Goal: Information Seeking & Learning: Stay updated

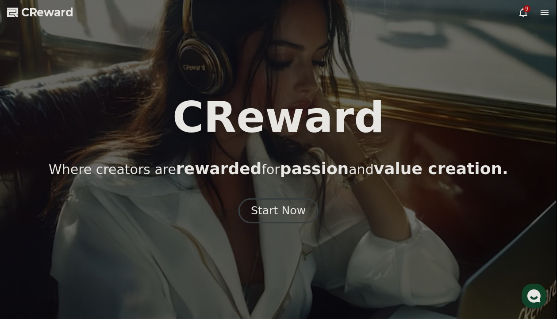
click at [272, 209] on div "Start Now" at bounding box center [278, 210] width 55 height 15
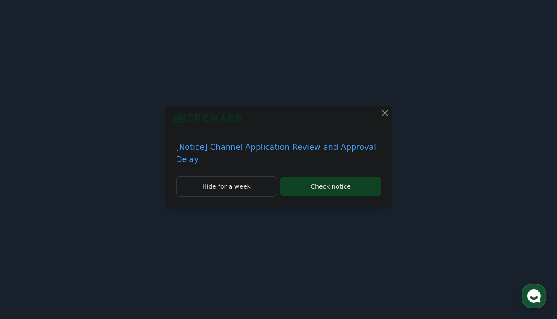
click at [318, 149] on p "[Notice] Channel Application Review and Approval Delay" at bounding box center [278, 153] width 205 height 25
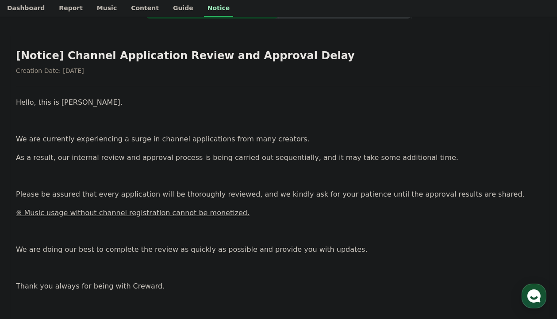
scroll to position [84, 0]
